Goal: Task Accomplishment & Management: Use online tool/utility

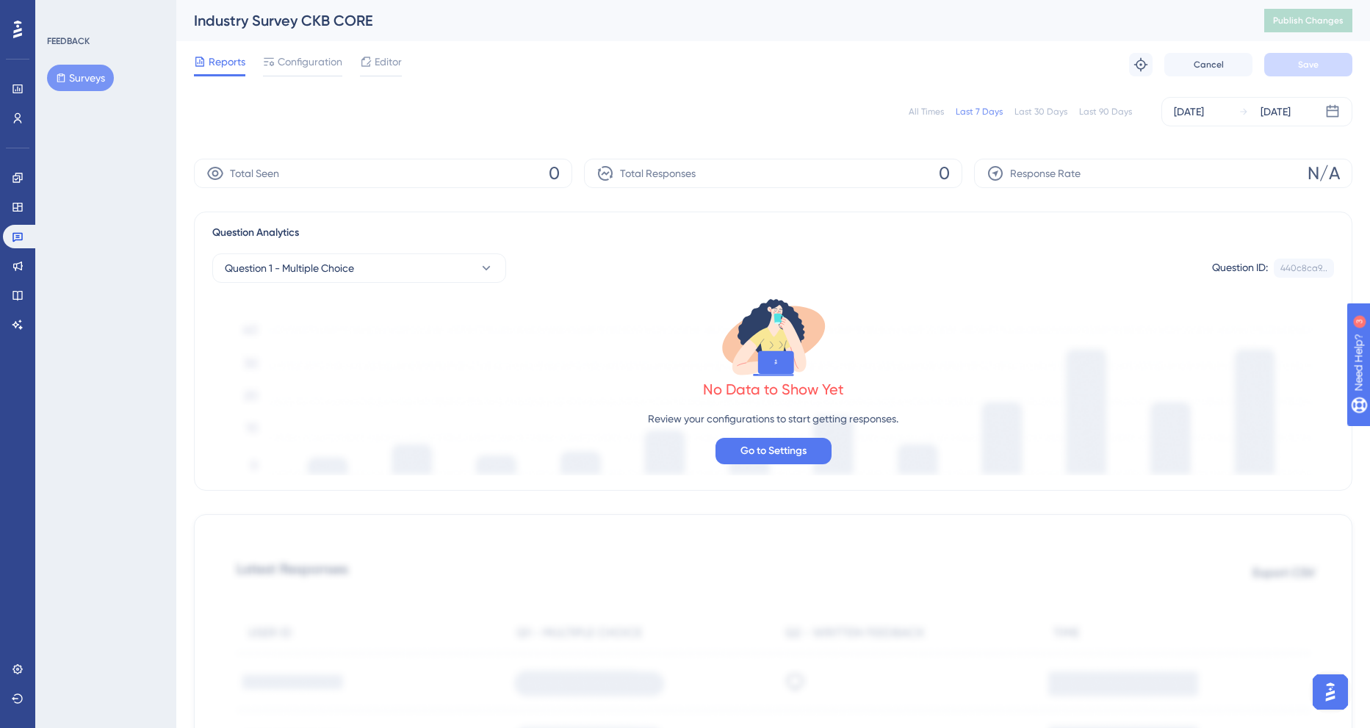
click at [90, 77] on button "Surveys" at bounding box center [80, 78] width 67 height 26
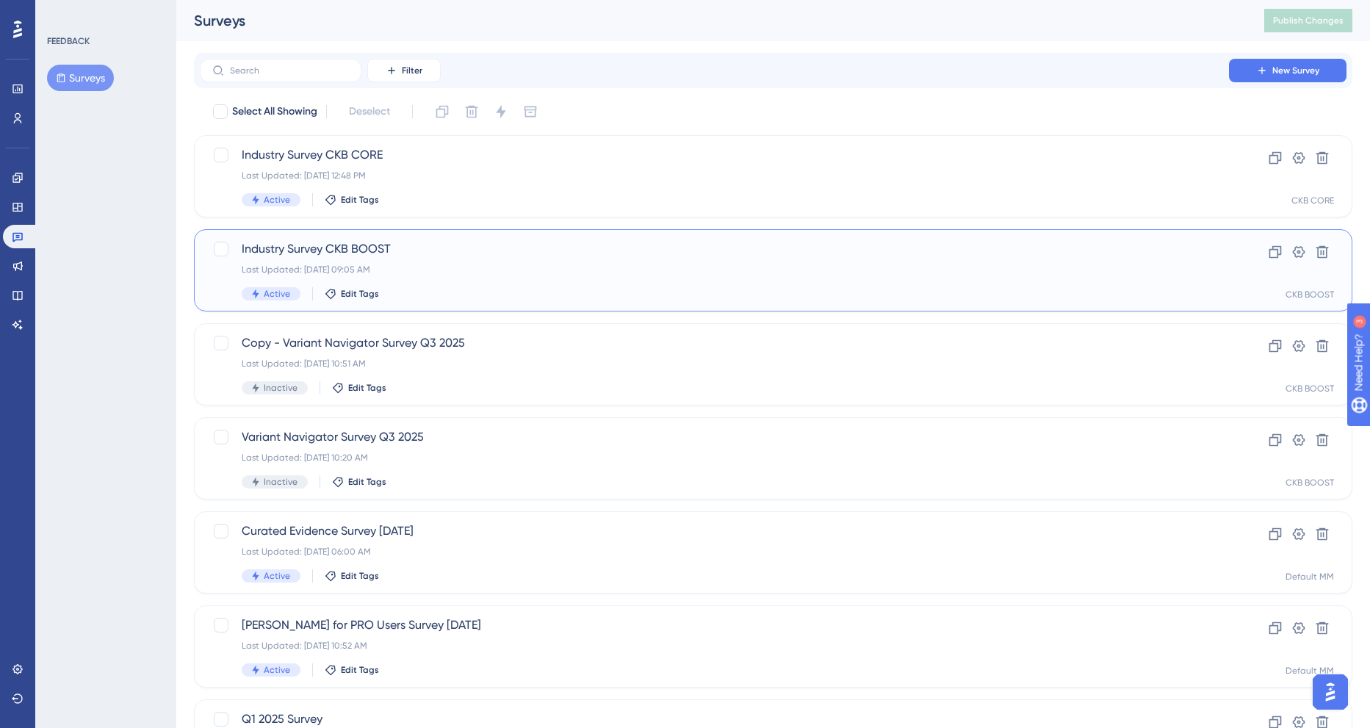
click at [350, 254] on span "Industry Survey CKB BOOST" at bounding box center [715, 249] width 946 height 18
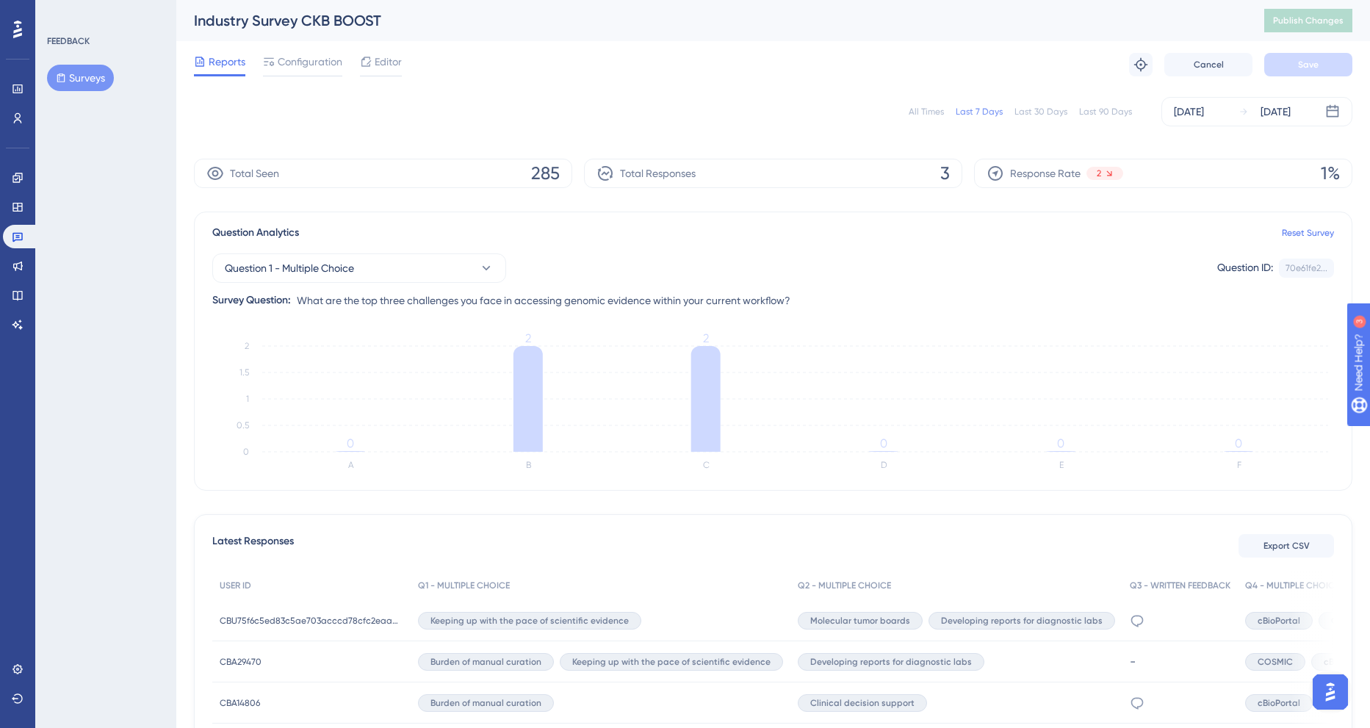
click at [921, 108] on div "All Times" at bounding box center [926, 112] width 35 height 12
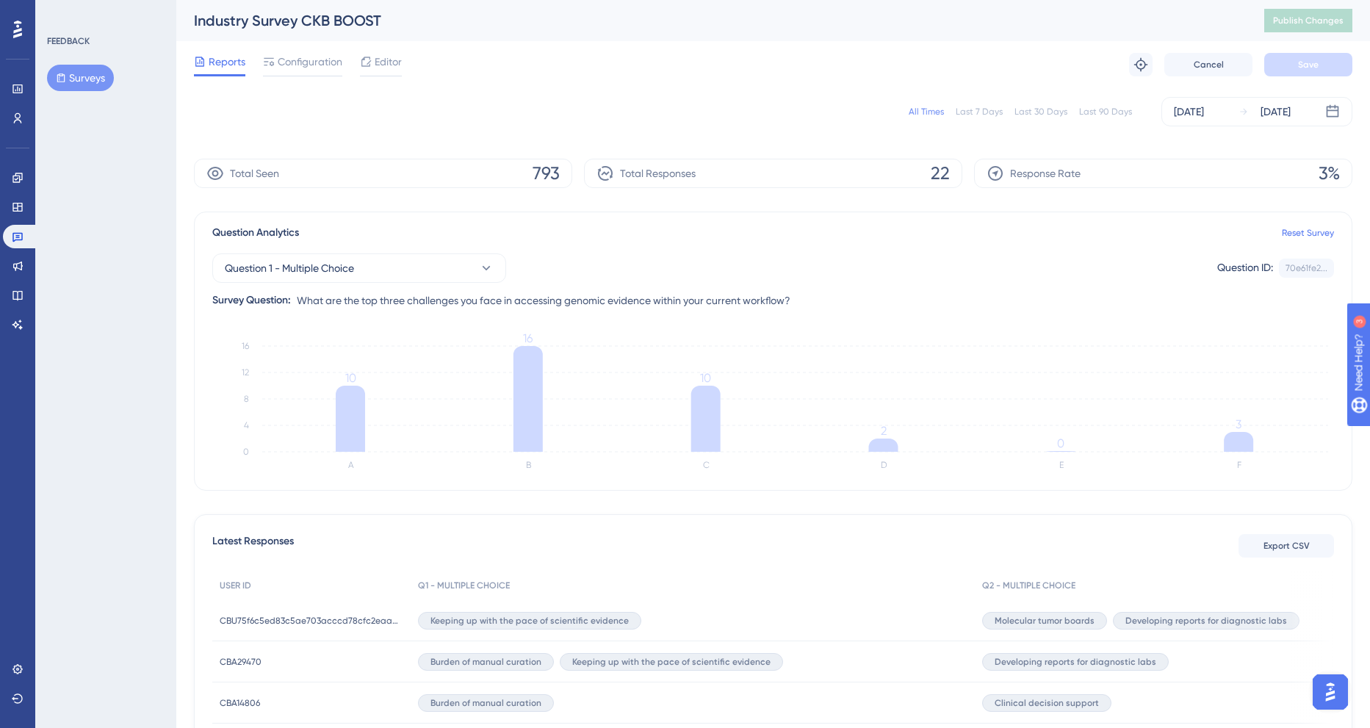
click at [15, 381] on div "Performance Users Engagement Widgets Feedback Product Updates Knowledge Base AI…" at bounding box center [17, 364] width 35 height 728
click at [1284, 549] on span "Export CSV" at bounding box center [1287, 546] width 46 height 12
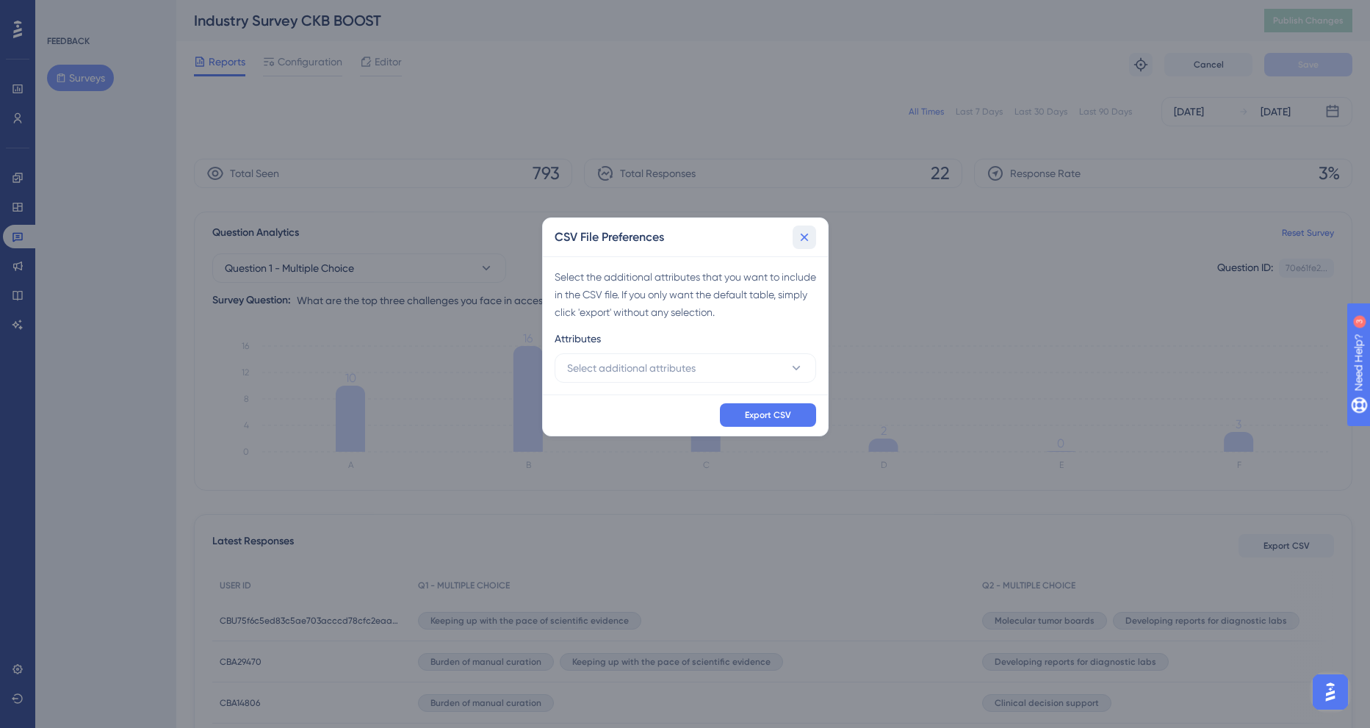
drag, startPoint x: 799, startPoint y: 235, endPoint x: 669, endPoint y: 256, distance: 132.4
click at [799, 235] on icon at bounding box center [804, 237] width 15 height 15
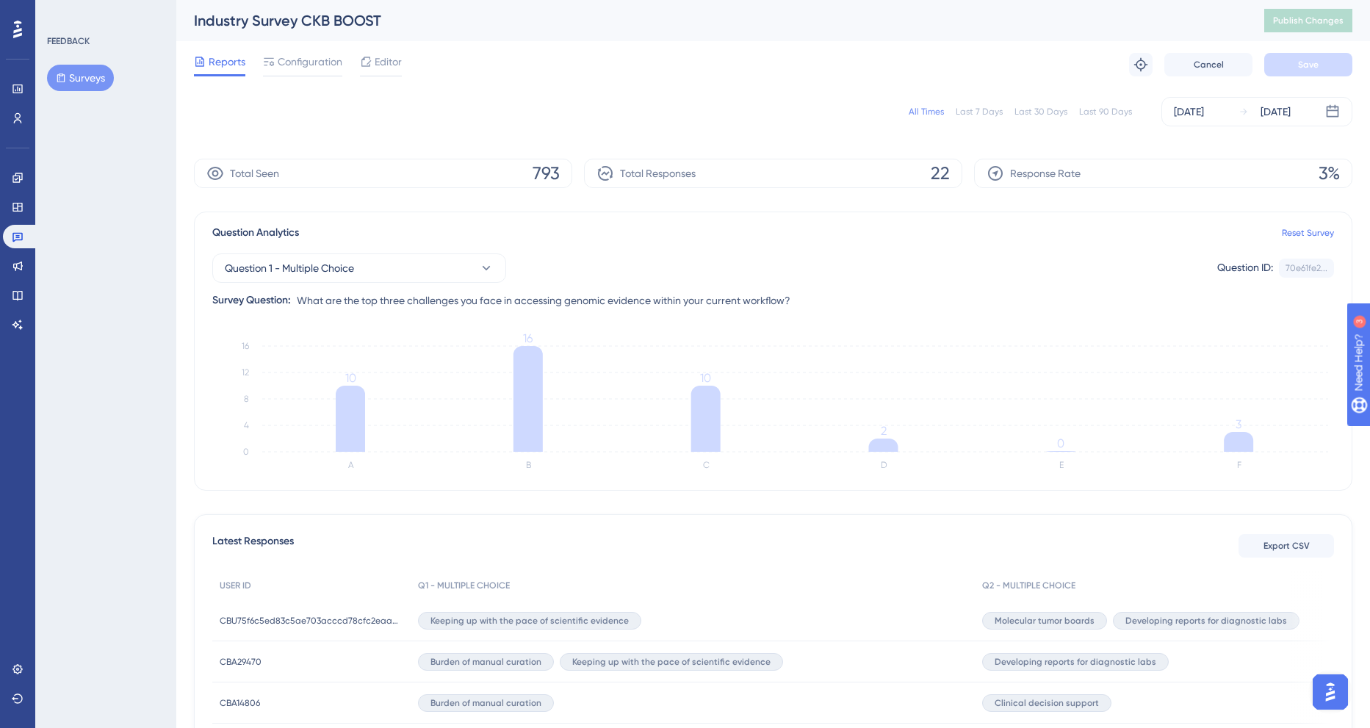
click at [67, 334] on div "FEEDBACK Surveys" at bounding box center [105, 364] width 141 height 728
